Goal: Transaction & Acquisition: Purchase product/service

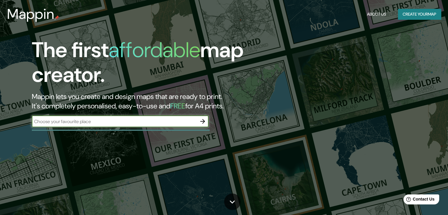
click at [205, 121] on icon "button" at bounding box center [202, 121] width 7 height 7
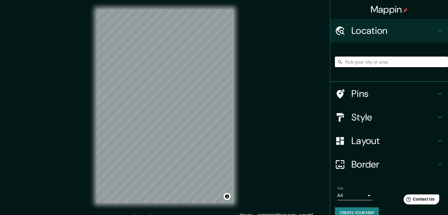
click at [375, 114] on h4 "Style" at bounding box center [394, 117] width 85 height 12
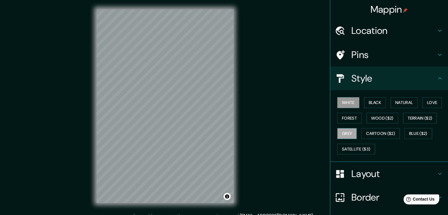
click at [343, 130] on button "Grey" at bounding box center [346, 133] width 19 height 11
click at [404, 102] on button "Natural" at bounding box center [404, 102] width 27 height 11
click at [346, 136] on button "Grey" at bounding box center [346, 133] width 19 height 11
click at [350, 104] on button "White" at bounding box center [348, 102] width 22 height 11
click at [337, 134] on button "Grey" at bounding box center [346, 133] width 19 height 11
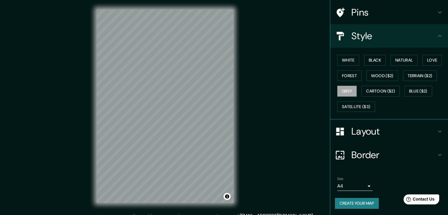
click at [400, 149] on h4 "Border" at bounding box center [394, 155] width 85 height 12
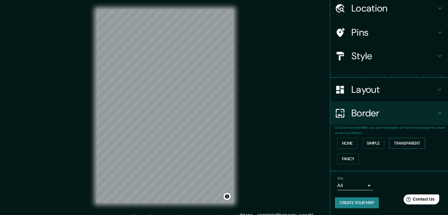
scroll to position [12, 0]
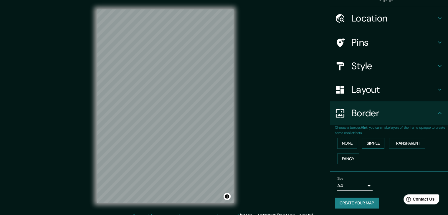
click at [372, 145] on button "Simple" at bounding box center [373, 143] width 22 height 11
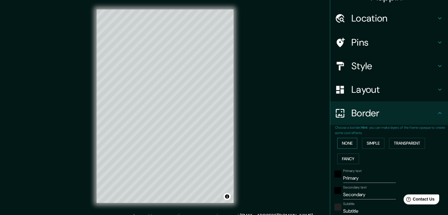
click at [351, 142] on button "None" at bounding box center [347, 143] width 20 height 11
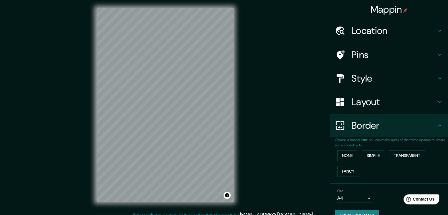
scroll to position [0, 0]
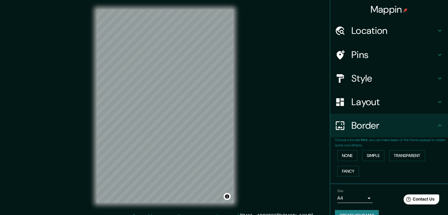
click at [374, 85] on div "Style" at bounding box center [389, 79] width 118 height 24
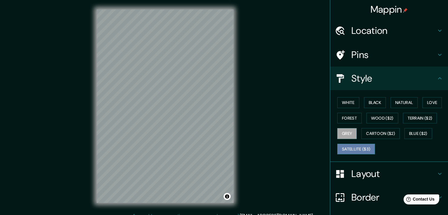
click at [352, 149] on button "Satellite ($3)" at bounding box center [356, 149] width 38 height 11
click at [349, 105] on button "White" at bounding box center [348, 102] width 22 height 11
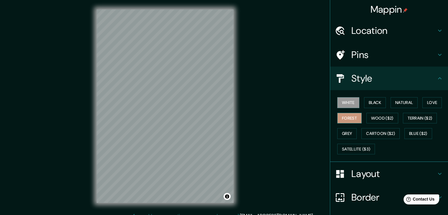
click at [351, 117] on button "Forest" at bounding box center [349, 118] width 24 height 11
click at [351, 148] on button "Satellite ($3)" at bounding box center [356, 149] width 38 height 11
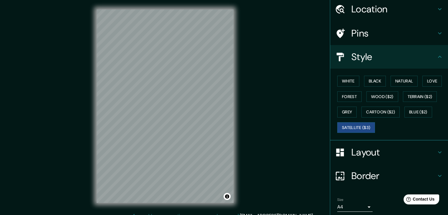
scroll to position [42, 0]
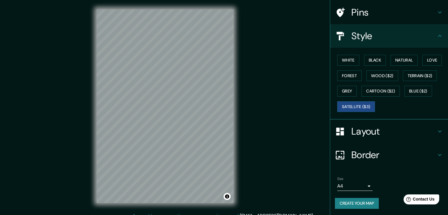
click at [362, 183] on body "Mappin Location Pins Style White Black Natural Love Forest Wood ($2) Terrain ($…" at bounding box center [224, 107] width 448 height 215
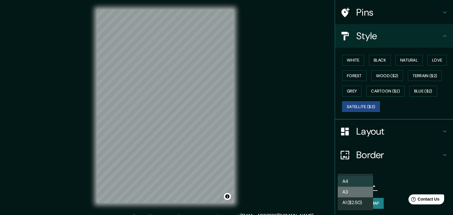
click at [360, 190] on li "A3" at bounding box center [354, 192] width 35 height 11
type input "a4"
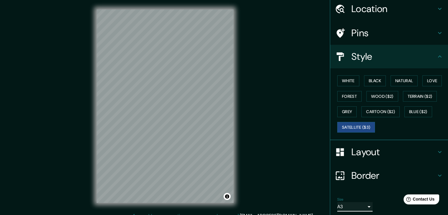
scroll to position [0, 0]
